Goal: Transaction & Acquisition: Purchase product/service

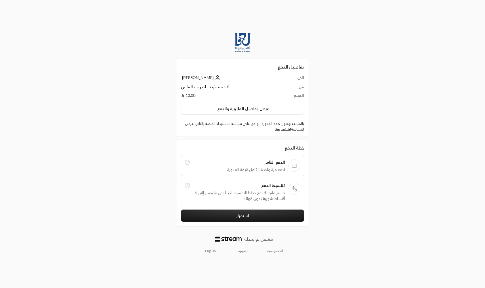
click at [195, 88] on td "أكاديمية رُدنا للتدريب العالي" at bounding box center [231, 88] width 101 height 9
click at [189, 97] on td "10.00" at bounding box center [231, 96] width 101 height 6
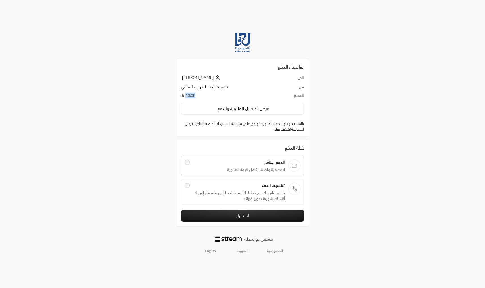
click at [189, 97] on td "10.00" at bounding box center [231, 96] width 101 height 6
click at [155, 110] on div "تفاصيل الدفع الى [PERSON_NAME] من أكاديمية رُدنا للتدريب العالي المبلغ 10.00 عر…" at bounding box center [242, 144] width 242 height 232
click at [229, 107] on button "عرض تفاصيل الفاتورة والدفع" at bounding box center [242, 109] width 123 height 12
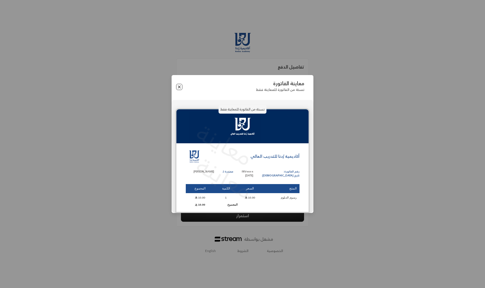
click at [180, 84] on button "Close" at bounding box center [179, 87] width 6 height 6
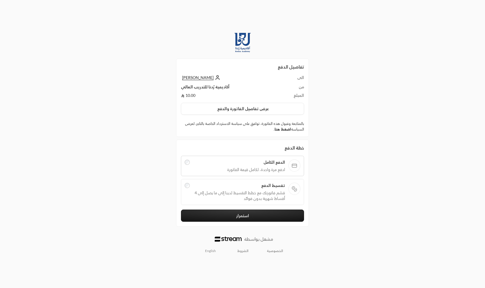
click at [277, 129] on link "اضغط هنا" at bounding box center [282, 129] width 16 height 5
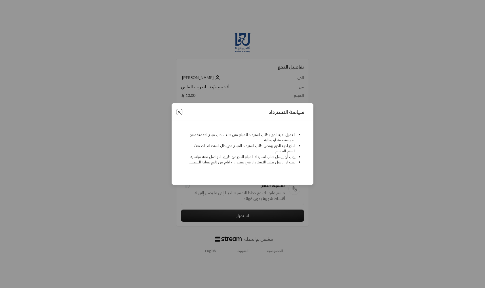
click at [179, 111] on button "Close" at bounding box center [179, 112] width 6 height 6
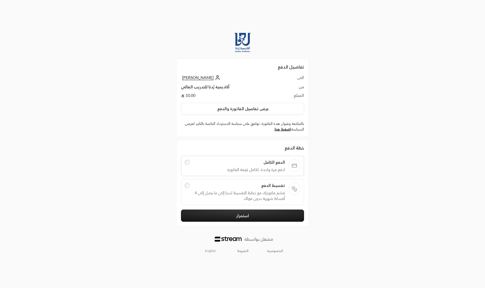
click at [253, 191] on span "قسّم فاتورتك مع خطط التقسيط لدينا إلى ما يصل إلى 4 أقساط شهرية بدون فوائد" at bounding box center [239, 195] width 92 height 11
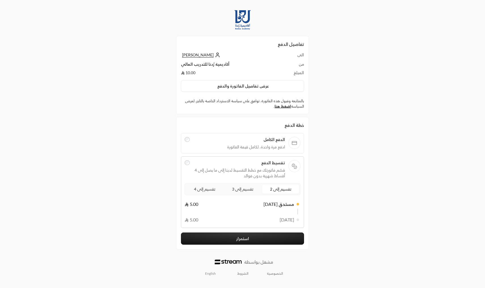
click at [275, 190] on span "تقسيم إلى 2" at bounding box center [281, 189] width 24 height 7
click at [245, 191] on span "تقسيم إلى 3" at bounding box center [243, 189] width 24 height 7
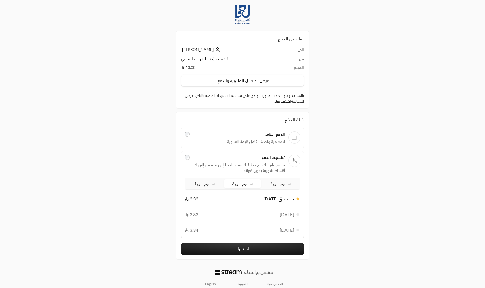
click at [204, 185] on span "تقسيم إلى 4" at bounding box center [205, 183] width 24 height 7
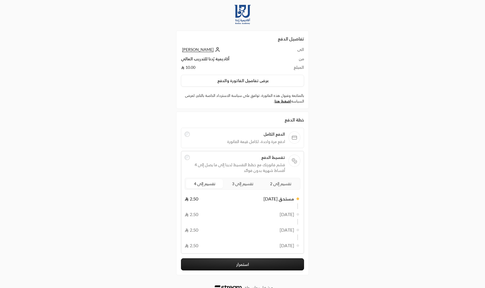
scroll to position [8, 0]
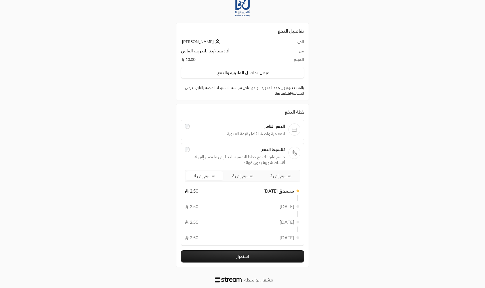
click at [222, 253] on button "استمرار" at bounding box center [242, 257] width 123 height 12
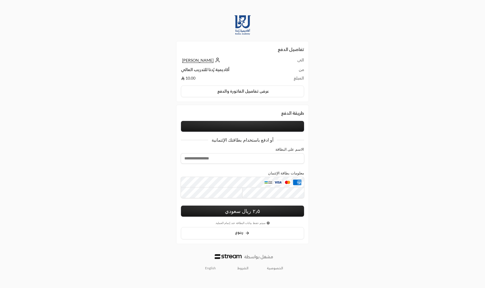
click at [257, 127] on button at bounding box center [242, 126] width 123 height 11
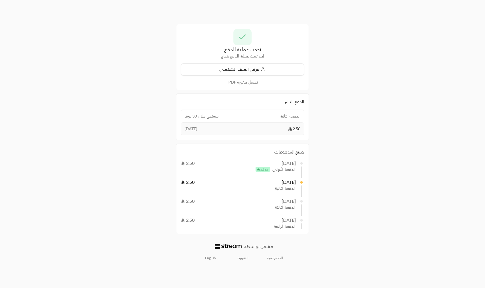
click at [192, 131] on span "[DATE]" at bounding box center [191, 129] width 12 height 6
click at [282, 184] on div "[DATE]" at bounding box center [289, 182] width 14 height 7
click at [267, 68] on button "عرض الملف الشخصي" at bounding box center [242, 70] width 123 height 12
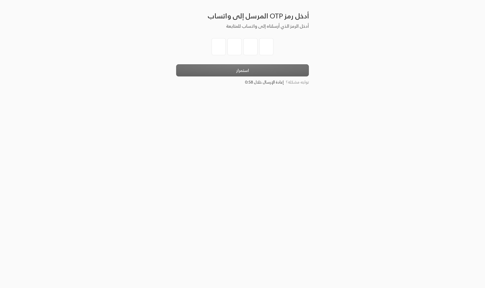
click at [219, 48] on input "tel" at bounding box center [219, 46] width 14 height 17
type input "3"
type input "2"
type input "9"
type input "0"
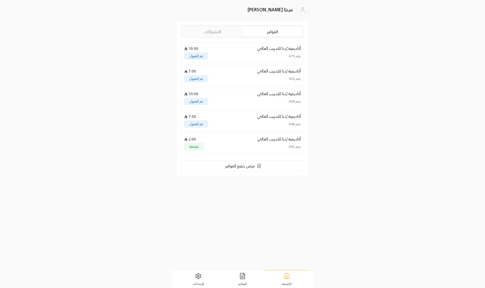
click at [272, 49] on p "أكاديمية رُدنا للتدريب العالي" at bounding box center [279, 49] width 44 height 6
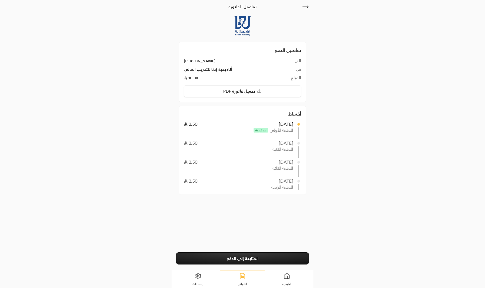
click at [235, 261] on link "المتابعة إلى الدفع" at bounding box center [242, 259] width 133 height 12
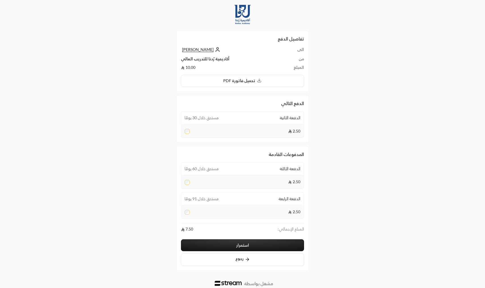
click at [199, 251] on button "استمرار" at bounding box center [242, 246] width 123 height 12
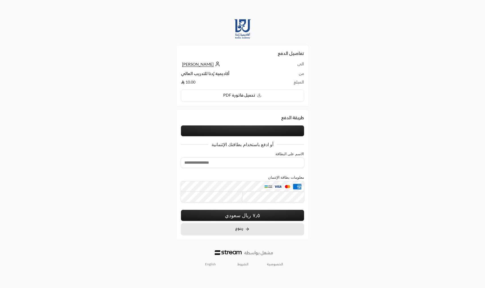
click at [228, 226] on button "رجوع" at bounding box center [242, 229] width 123 height 12
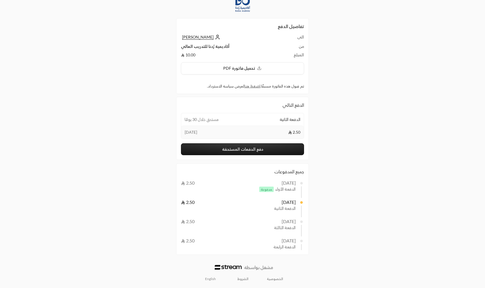
scroll to position [13, 0]
drag, startPoint x: 184, startPoint y: 185, endPoint x: 202, endPoint y: 183, distance: 17.3
click at [202, 183] on div "21/08/2025 2.50" at bounding box center [238, 183] width 115 height 7
drag, startPoint x: 181, startPoint y: 201, endPoint x: 198, endPoint y: 200, distance: 17.3
click at [198, 201] on div "جميع المدفوعات 21/08/2025 2.50 الدفعة الأولى مدفوعة 20/09/2025 2.50 الدفعة الثا…" at bounding box center [242, 210] width 133 height 92
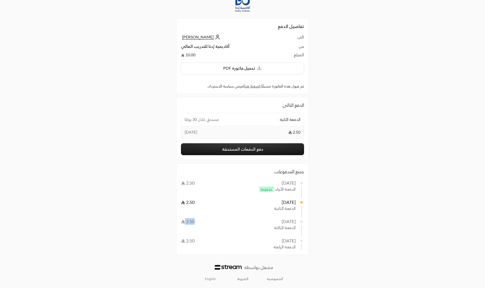
drag, startPoint x: 183, startPoint y: 220, endPoint x: 201, endPoint y: 220, distance: 18.1
click at [201, 220] on div "20/10/2025 2.50" at bounding box center [238, 221] width 115 height 7
drag, startPoint x: 184, startPoint y: 241, endPoint x: 204, endPoint y: 241, distance: 20.4
click at [204, 241] on div "20/11/2025 2.50" at bounding box center [238, 241] width 115 height 7
drag, startPoint x: 186, startPoint y: 204, endPoint x: 203, endPoint y: 204, distance: 17.0
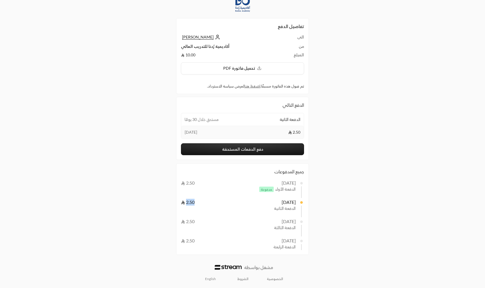
click at [203, 204] on div "20/09/2025 2.50" at bounding box center [238, 202] width 115 height 7
drag, startPoint x: 185, startPoint y: 219, endPoint x: 197, endPoint y: 219, distance: 12.2
click at [197, 219] on div "20/10/2025 2.50" at bounding box center [238, 221] width 115 height 7
drag, startPoint x: 184, startPoint y: 240, endPoint x: 192, endPoint y: 240, distance: 7.9
click at [192, 240] on span "2.50" at bounding box center [188, 240] width 14 height 5
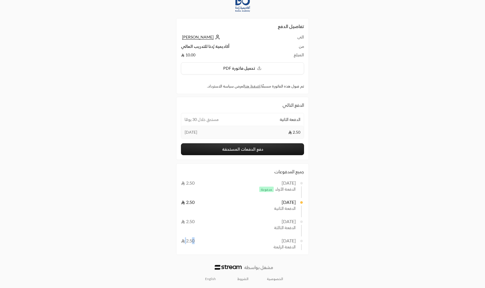
click at [202, 35] on span "[PERSON_NAME]" at bounding box center [197, 37] width 31 height 5
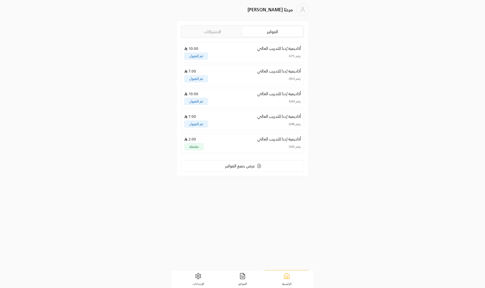
click at [244, 52] on div "أكاديمية رُدنا للتدريب العالي 10.00 رقم 675 تم القبول" at bounding box center [242, 53] width 123 height 20
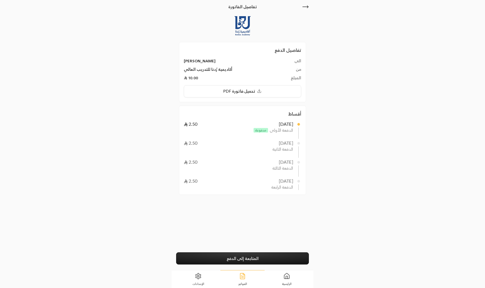
click at [244, 254] on link "المتابعة إلى الدفع" at bounding box center [242, 259] width 133 height 12
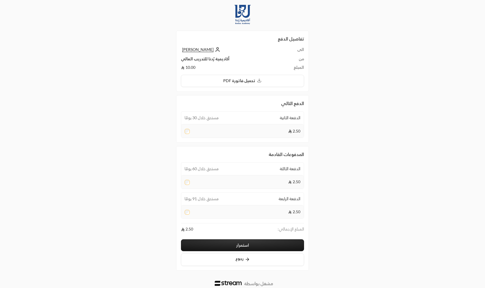
click at [186, 186] on div "2.50" at bounding box center [242, 182] width 122 height 14
click at [205, 242] on button "استمرار" at bounding box center [242, 246] width 123 height 12
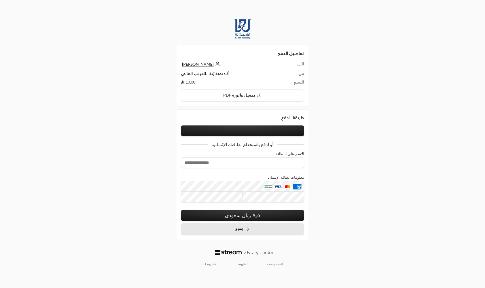
click at [216, 233] on button "رجوع" at bounding box center [242, 229] width 123 height 12
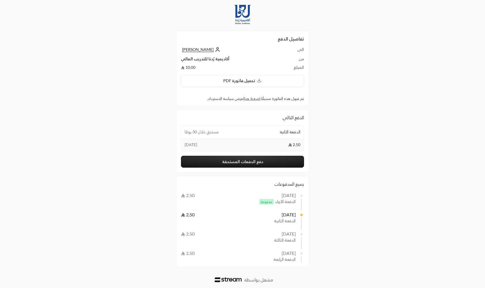
click at [187, 132] on span "مستحق خلال 30 يومًا" at bounding box center [202, 132] width 34 height 6
click at [164, 142] on div "تفاصيل الدفع الى ابراهيم الدليقان من أكاديمية رُدنا للتدريب العالي المبلغ 10.00…" at bounding box center [242, 150] width 242 height 301
click at [220, 156] on button "دفع الدفعات المستحقة" at bounding box center [242, 162] width 123 height 12
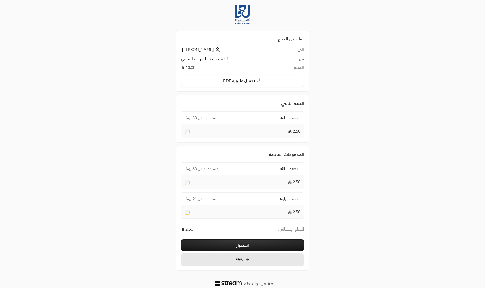
click at [222, 265] on button "رجوع" at bounding box center [242, 260] width 123 height 12
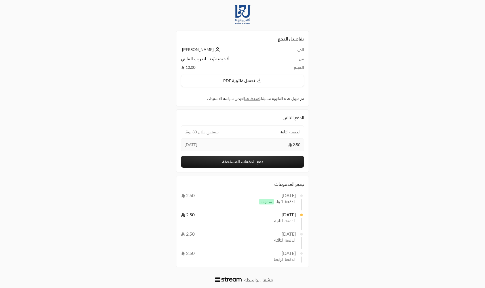
click at [263, 178] on div "جميع المدفوعات 21/08/2025 2.50 الدفعة الأولى مدفوعة 20/09/2025 2.50 الدفعة الثا…" at bounding box center [242, 222] width 133 height 92
click at [262, 160] on button "دفع الدفعات المستحقة" at bounding box center [242, 162] width 123 height 12
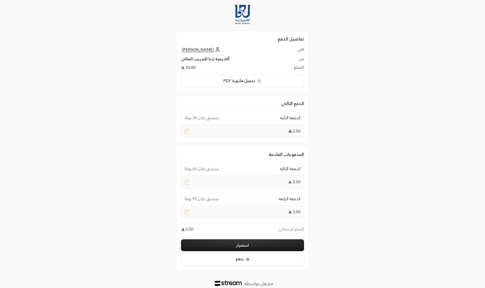
click at [195, 181] on div "2.50" at bounding box center [242, 182] width 122 height 14
click at [214, 240] on div "استمرار رجوع" at bounding box center [242, 250] width 123 height 31
click at [215, 244] on button "استمرار" at bounding box center [242, 246] width 123 height 12
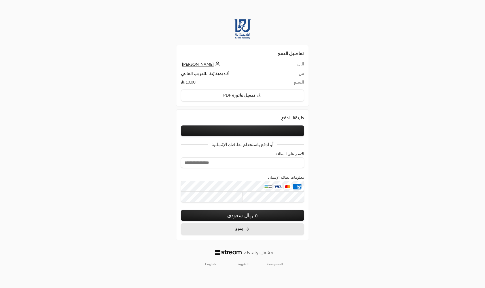
click at [233, 233] on button "رجوع" at bounding box center [242, 229] width 123 height 12
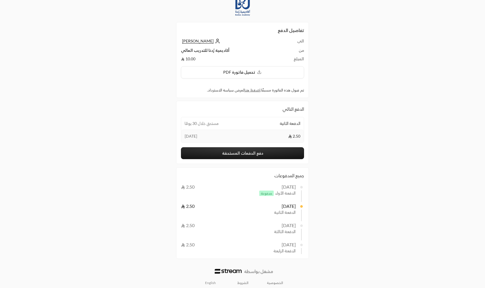
scroll to position [9, 0]
click at [236, 155] on button "دفع الدفعات المستحقة" at bounding box center [242, 153] width 123 height 12
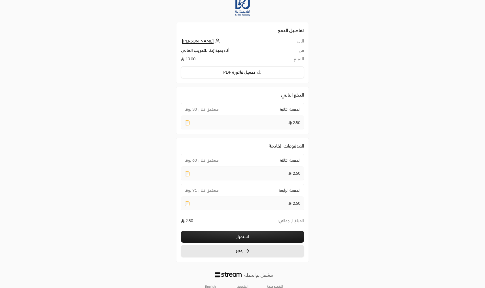
click at [240, 253] on button "رجوع" at bounding box center [242, 251] width 123 height 12
